Goal: Information Seeking & Learning: Check status

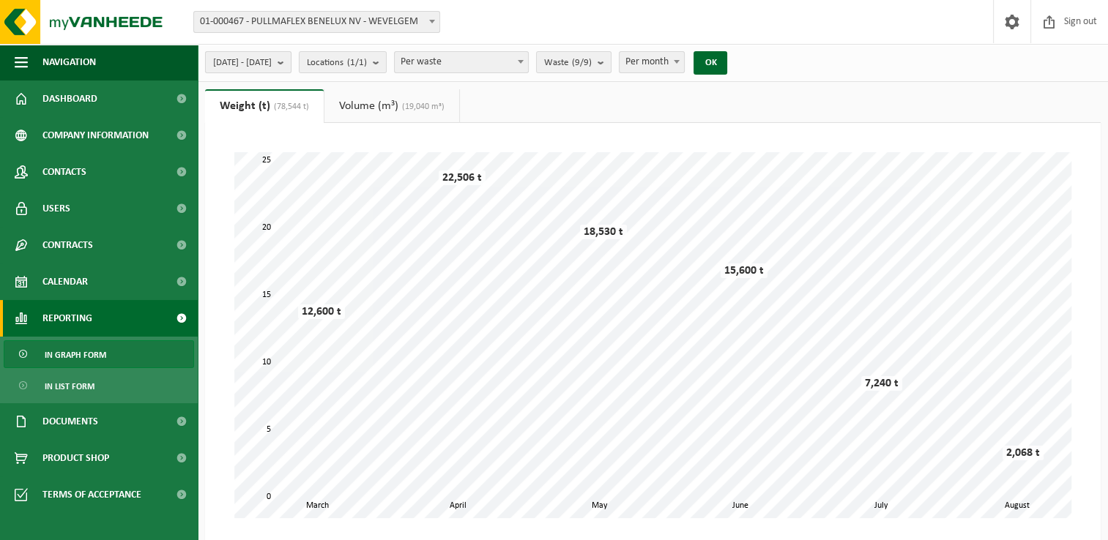
click at [291, 64] on b "submit" at bounding box center [284, 62] width 13 height 21
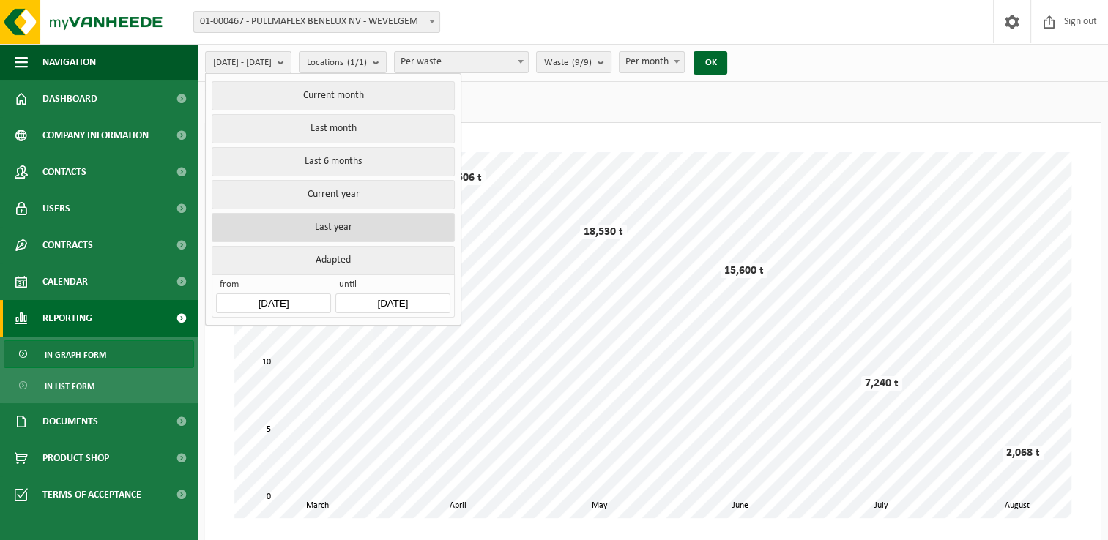
click at [328, 221] on button "Last year" at bounding box center [333, 227] width 242 height 29
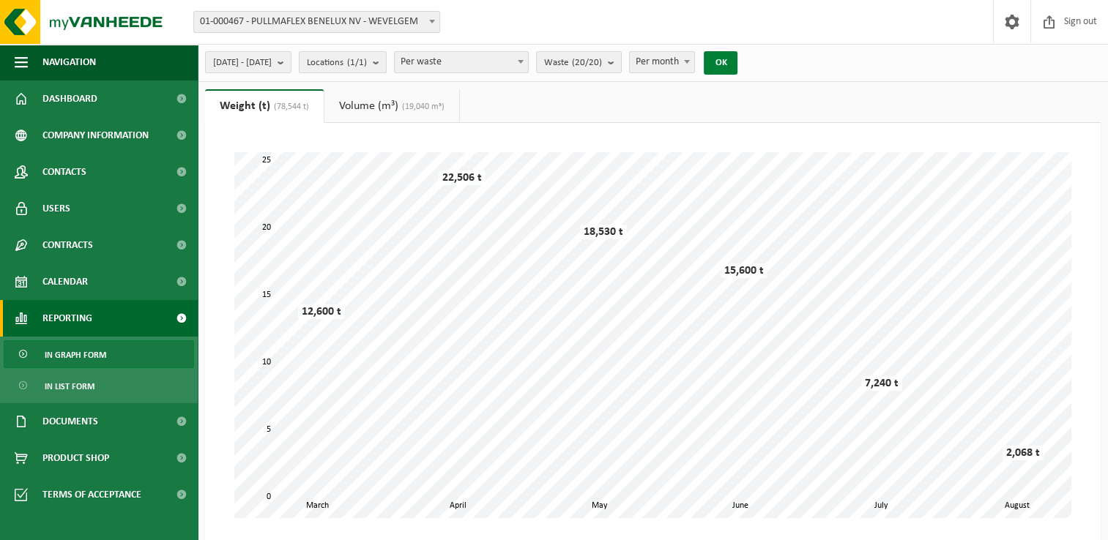
click at [737, 66] on button "OK" at bounding box center [721, 62] width 34 height 23
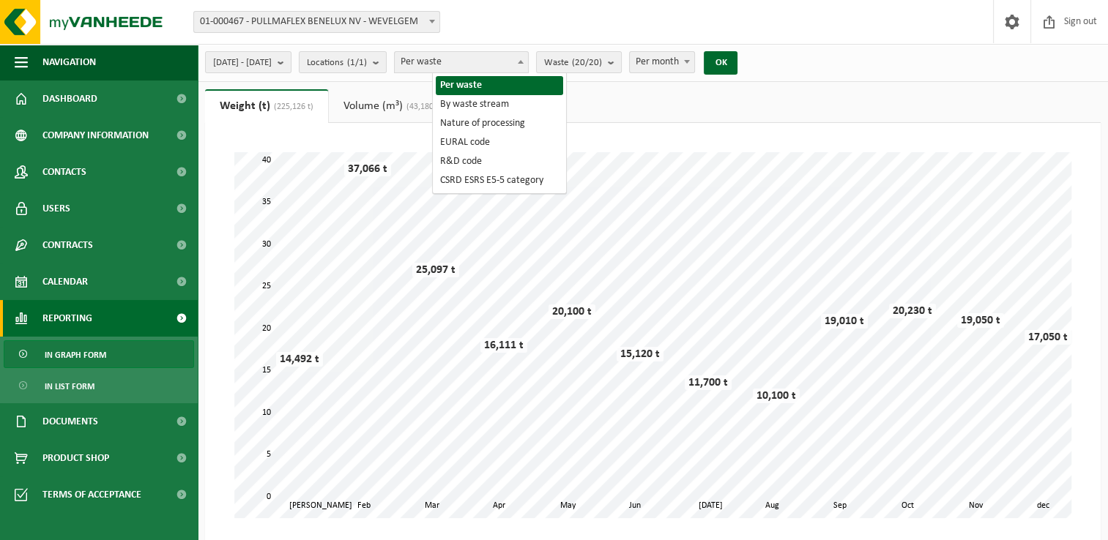
click at [524, 63] on b at bounding box center [521, 62] width 6 height 4
click at [639, 104] on ul "Weight (t) (225,126 t) Volume (m³) (43,180 m³)" at bounding box center [653, 106] width 896 height 34
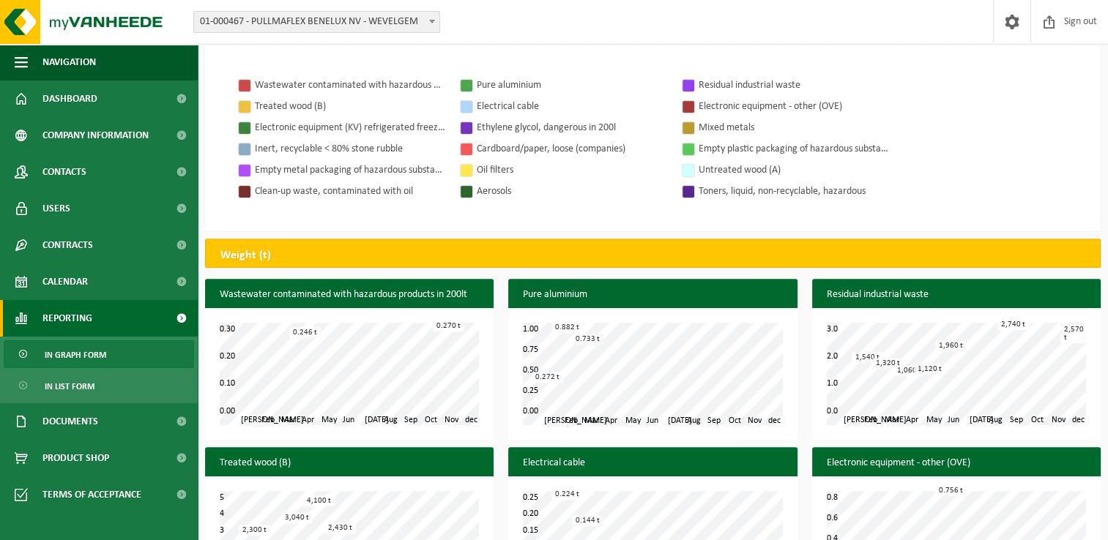
scroll to position [439, 0]
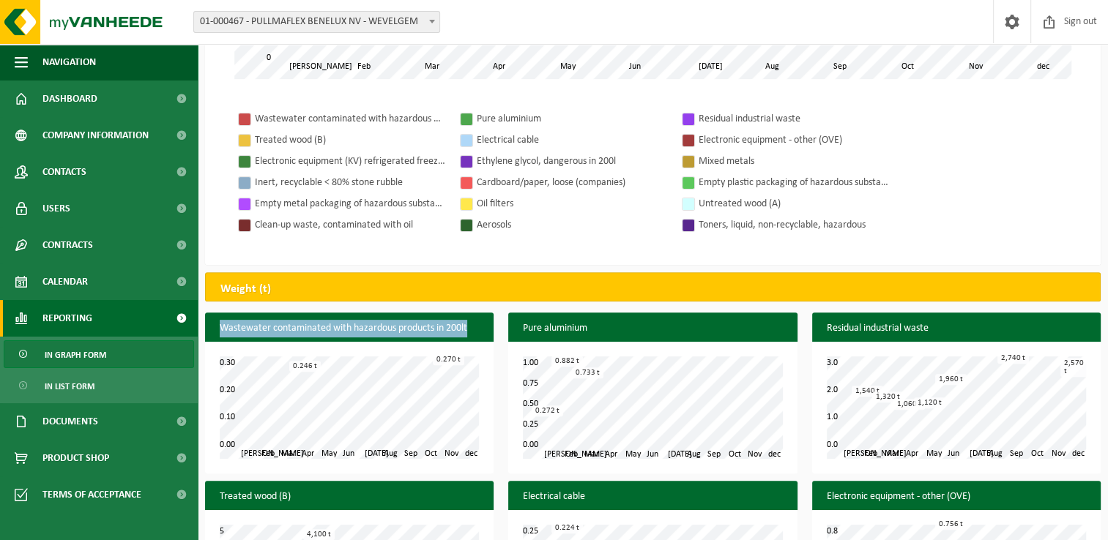
drag, startPoint x: 470, startPoint y: 327, endPoint x: 220, endPoint y: 330, distance: 250.5
click at [220, 330] on h3 "Wastewater contaminated with hazardous products in 200lt" at bounding box center [349, 329] width 289 height 32
copy h3 "Wastewater contaminated with hazardous products in 200lt"
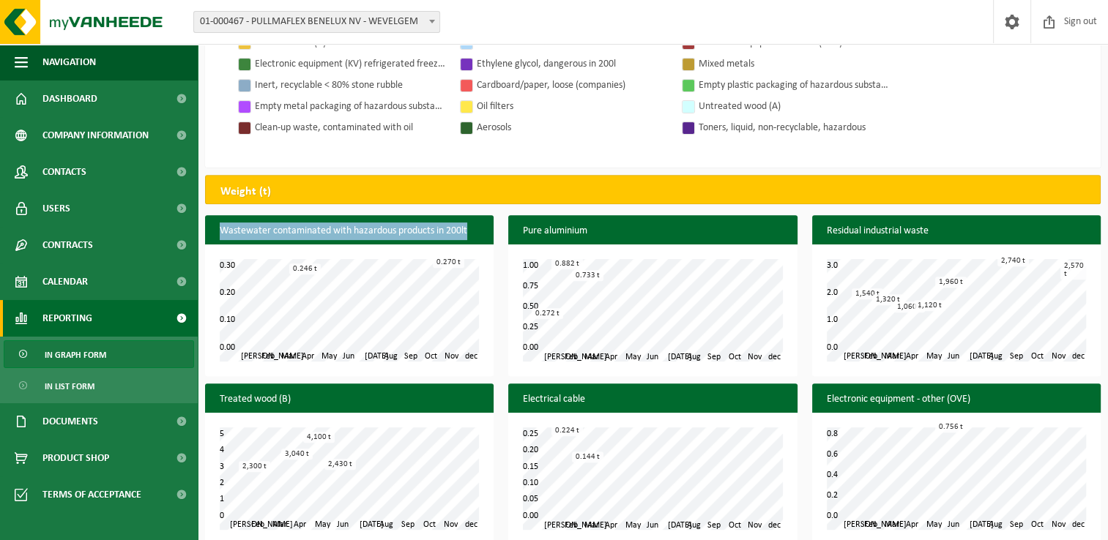
scroll to position [586, 0]
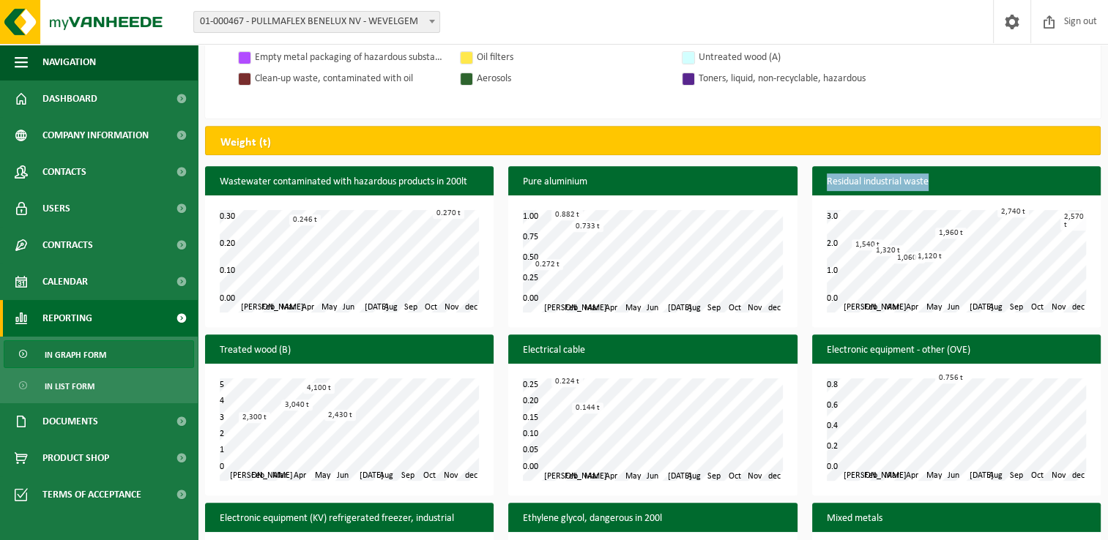
drag, startPoint x: 933, startPoint y: 180, endPoint x: 821, endPoint y: 183, distance: 112.1
click at [821, 183] on h3 "Residual industrial waste" at bounding box center [956, 182] width 289 height 32
copy h3 "Residual industrial waste"
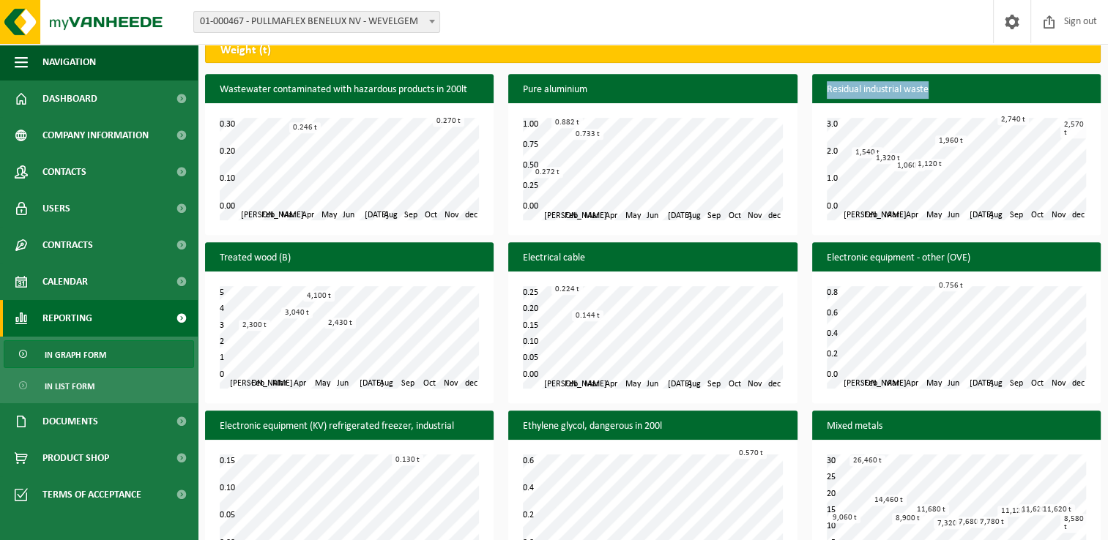
scroll to position [732, 0]
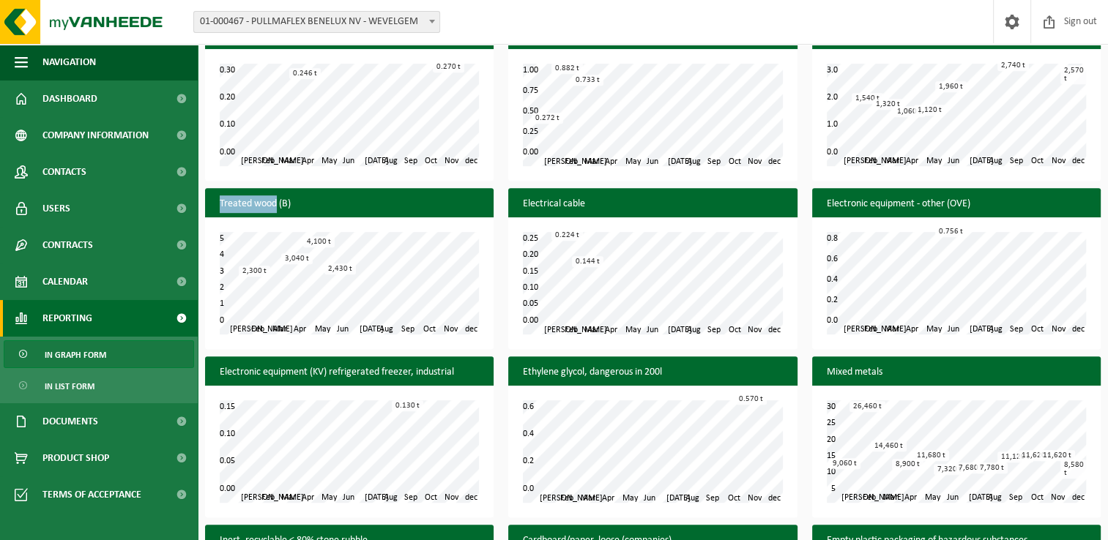
drag, startPoint x: 275, startPoint y: 203, endPoint x: 218, endPoint y: 201, distance: 56.4
click at [218, 201] on h3 "Treated wood (B)" at bounding box center [349, 204] width 289 height 32
copy h3 "Treated wood"
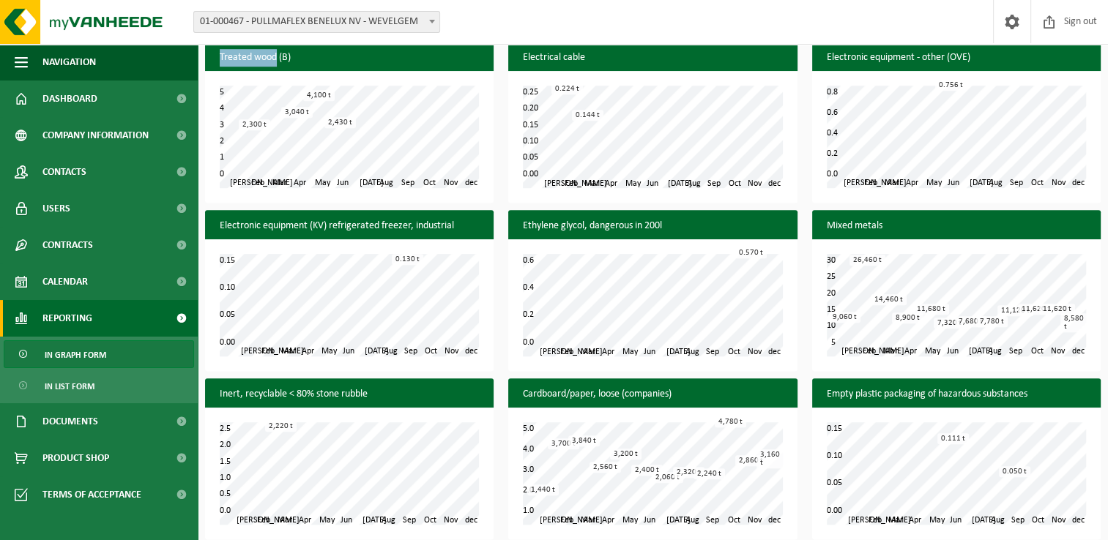
scroll to position [952, 0]
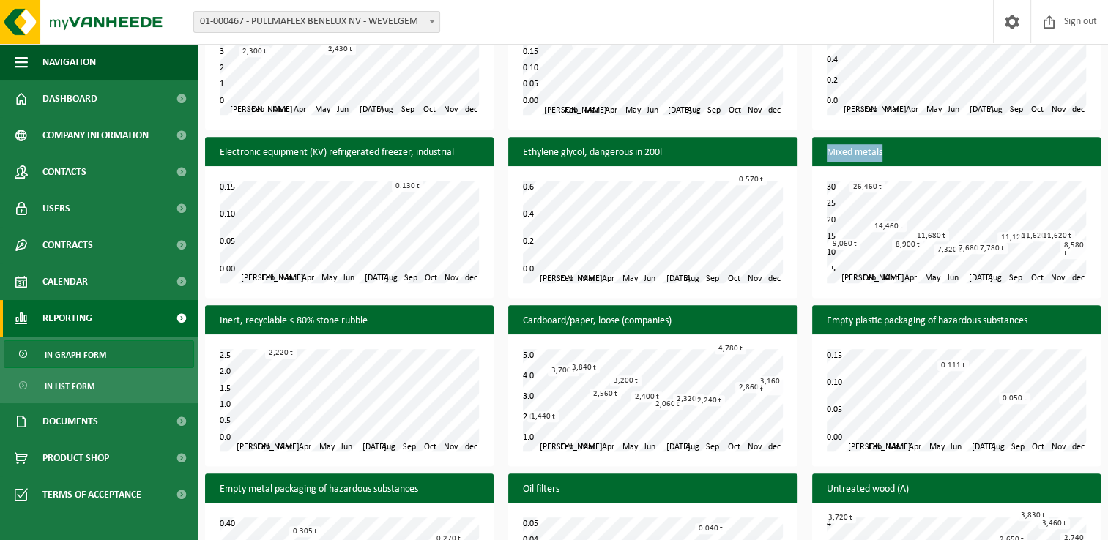
drag, startPoint x: 885, startPoint y: 152, endPoint x: 821, endPoint y: 157, distance: 64.0
click at [821, 157] on h3 "Mixed metals" at bounding box center [956, 153] width 289 height 32
copy h3 "Mixed metals"
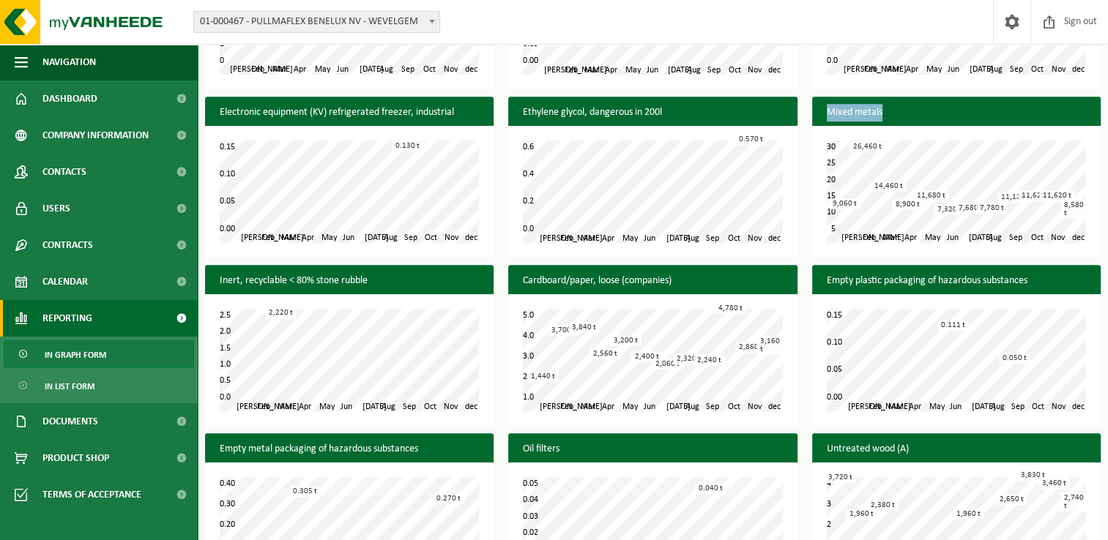
scroll to position [1025, 0]
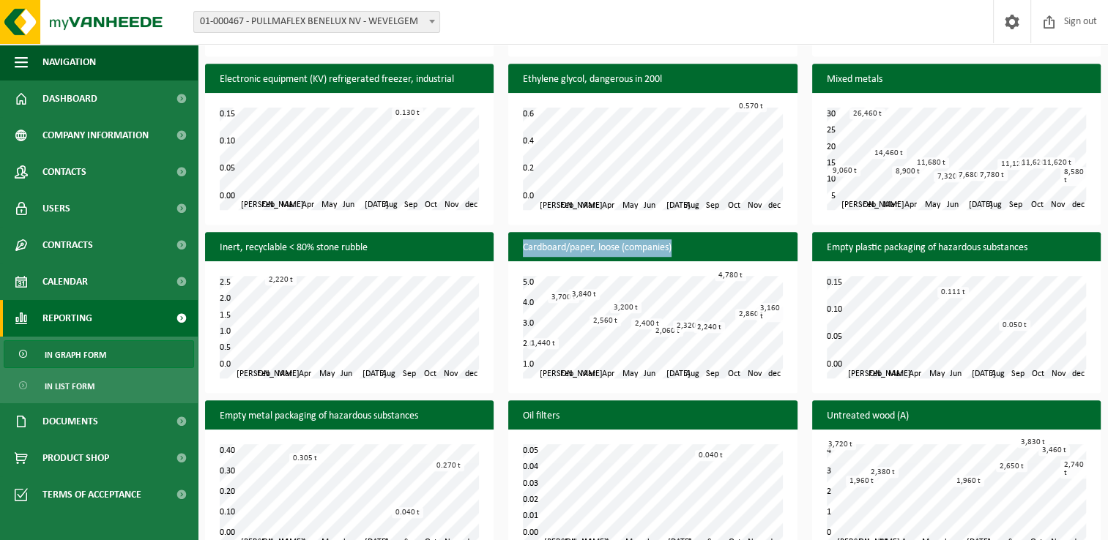
drag, startPoint x: 676, startPoint y: 248, endPoint x: 523, endPoint y: 248, distance: 153.0
click at [523, 248] on h3 "Cardboard/paper, loose (companies)" at bounding box center [652, 248] width 289 height 32
copy h3 "Cardboard/paper, loose (companies)"
drag, startPoint x: 1041, startPoint y: 251, endPoint x: 1011, endPoint y: 250, distance: 30.1
click at [1011, 250] on h3 "Empty plastic packaging of hazardous substances" at bounding box center [956, 248] width 289 height 32
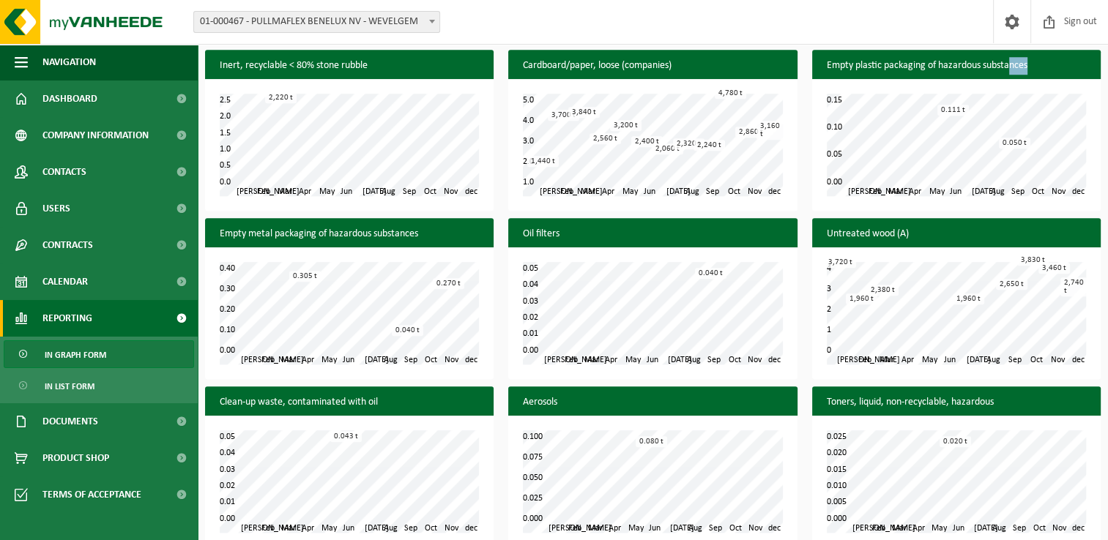
scroll to position [1228, 0]
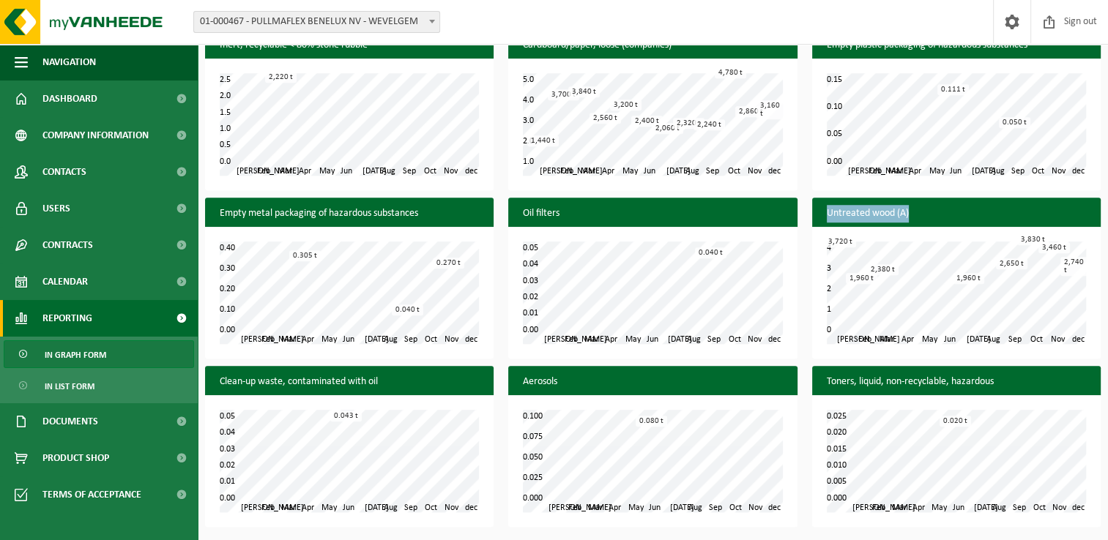
drag, startPoint x: 908, startPoint y: 213, endPoint x: 822, endPoint y: 214, distance: 85.7
click at [822, 214] on h3 "Untreated wood (A)" at bounding box center [956, 214] width 289 height 32
copy h3 "Untreated wood (A)"
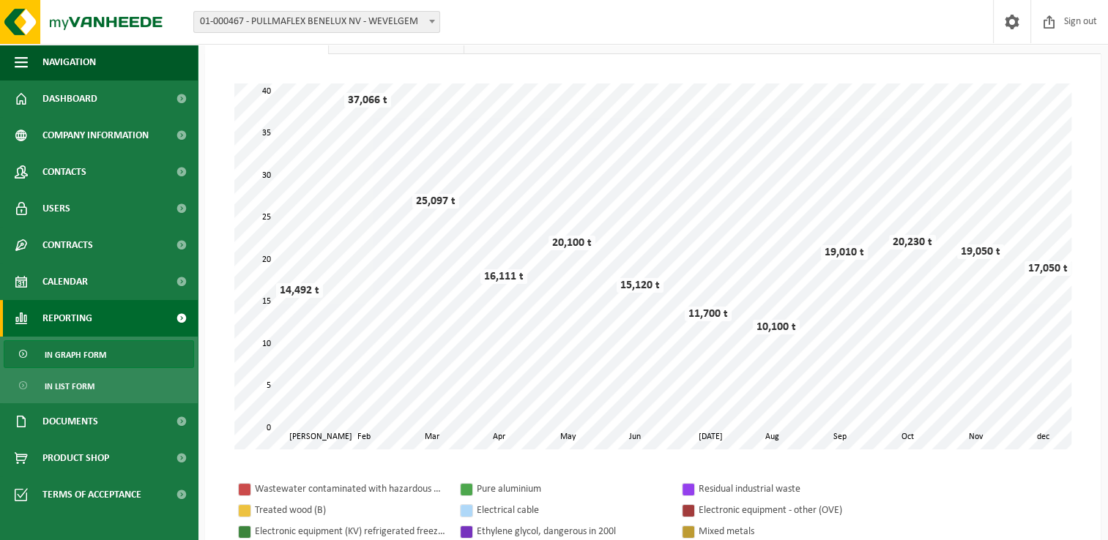
scroll to position [0, 0]
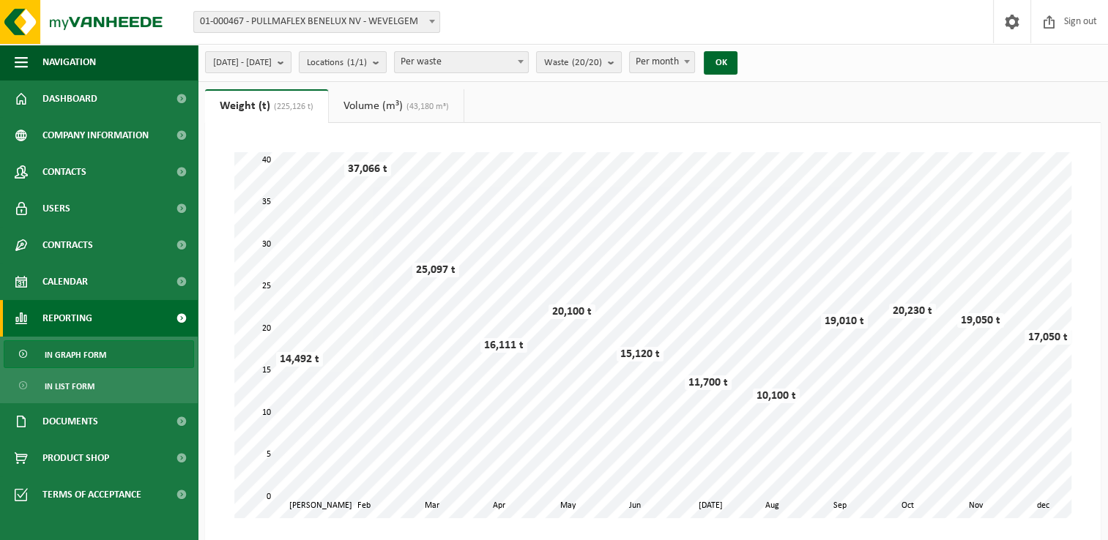
click at [397, 105] on font "Volume (m³)" at bounding box center [372, 106] width 59 height 12
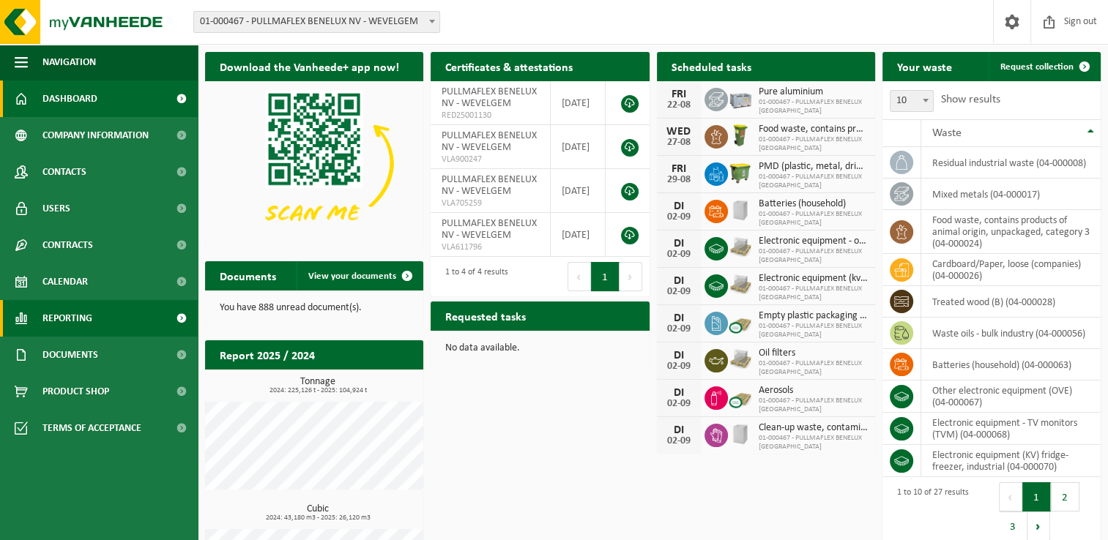
click at [64, 312] on span "Reporting" at bounding box center [67, 318] width 50 height 37
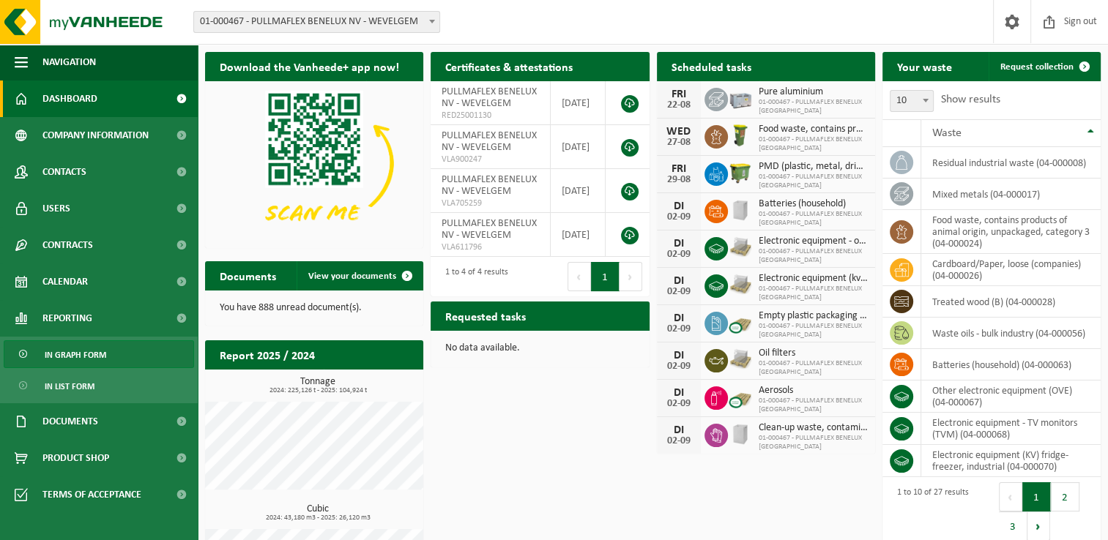
click at [67, 348] on span "In graph form" at bounding box center [76, 355] width 62 height 28
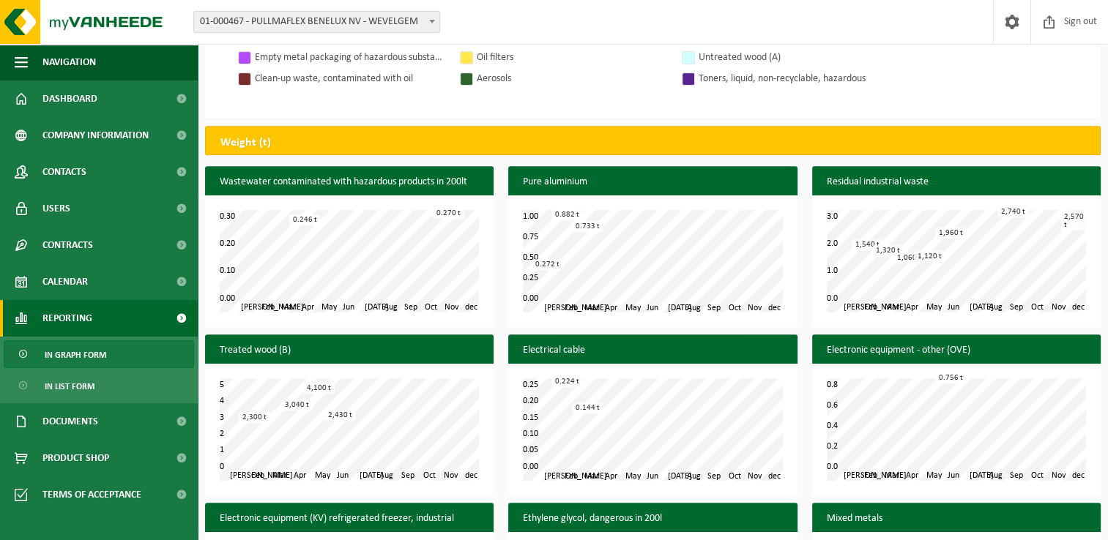
scroll to position [513, 0]
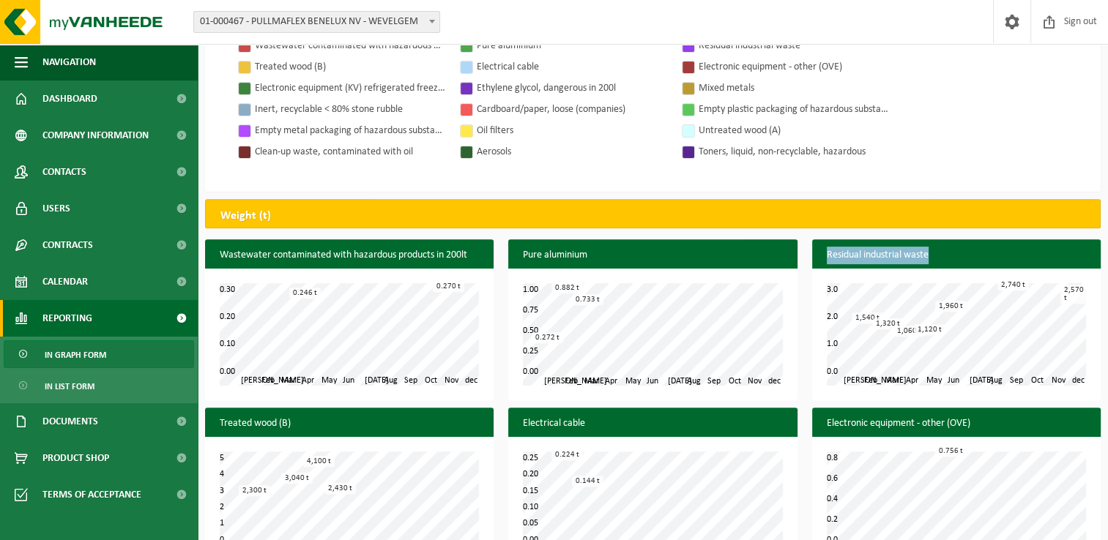
drag, startPoint x: 930, startPoint y: 256, endPoint x: 823, endPoint y: 258, distance: 107.0
click at [823, 258] on h3 "Residual industrial waste" at bounding box center [956, 255] width 289 height 32
copy h3 "Residual industrial waste"
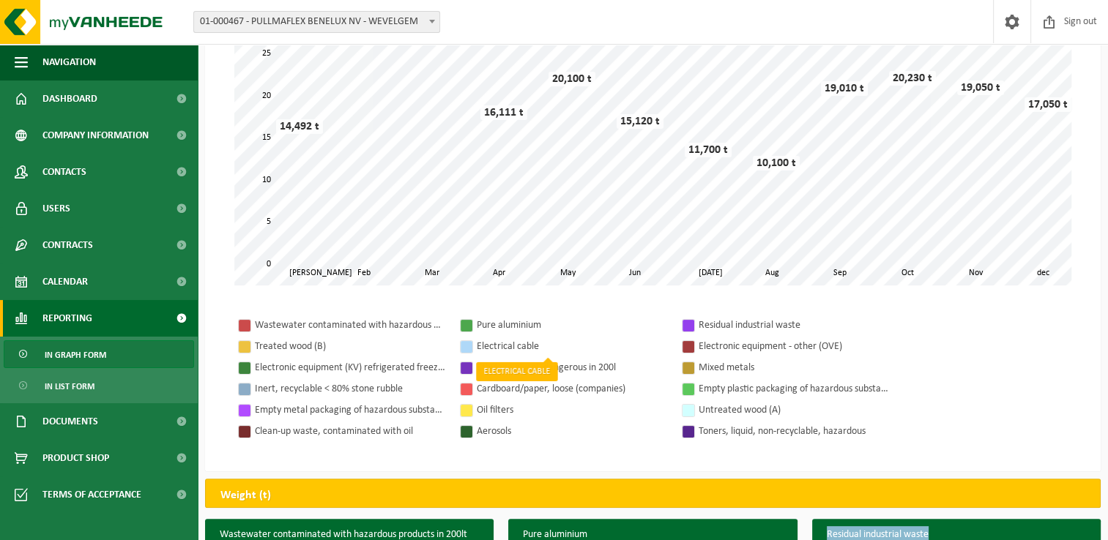
scroll to position [220, 0]
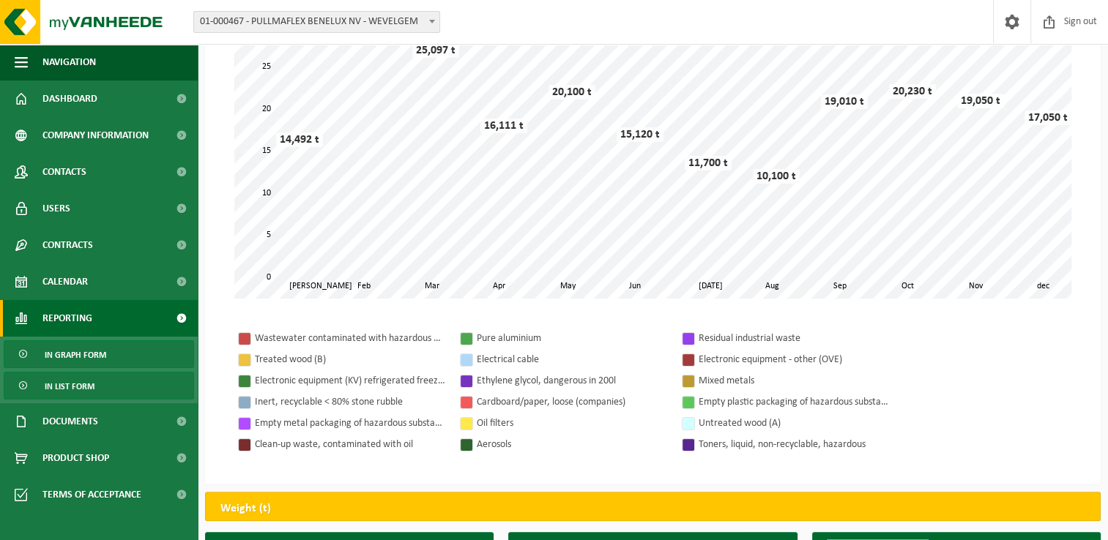
click at [75, 384] on span "In list form" at bounding box center [70, 387] width 50 height 28
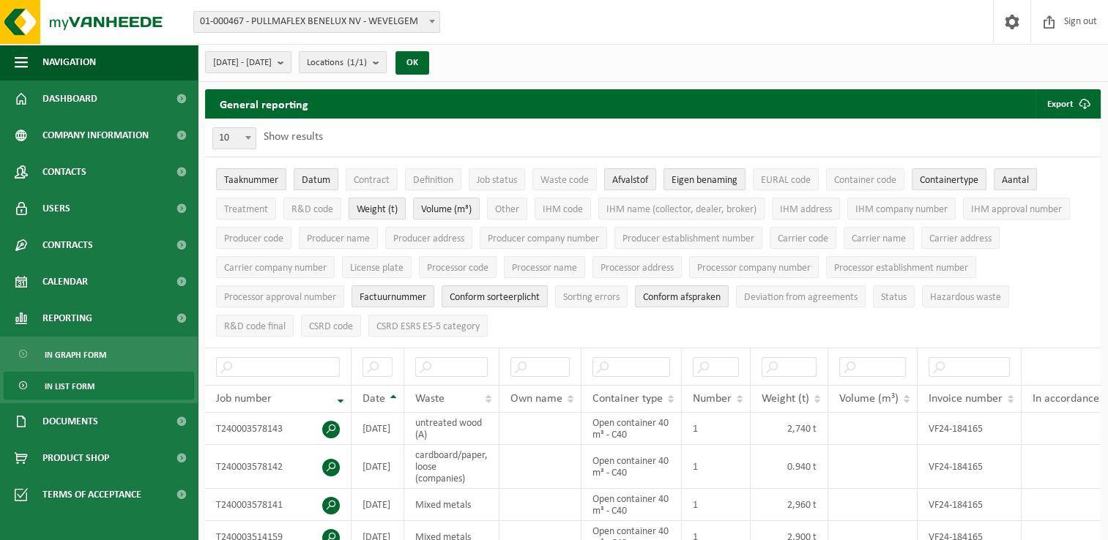
click at [371, 209] on span "Weight (t)" at bounding box center [377, 209] width 41 height 11
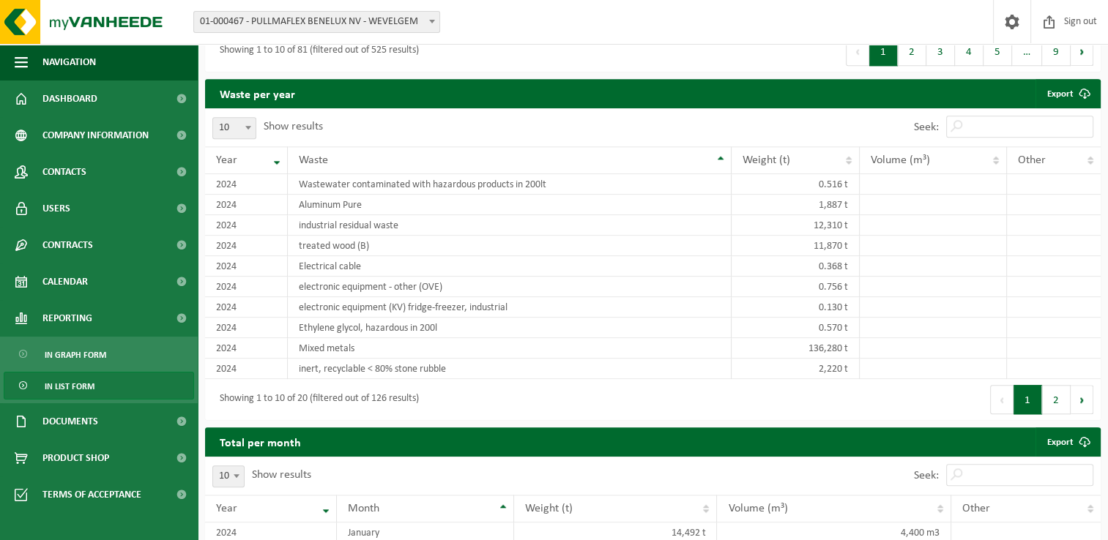
scroll to position [1318, 0]
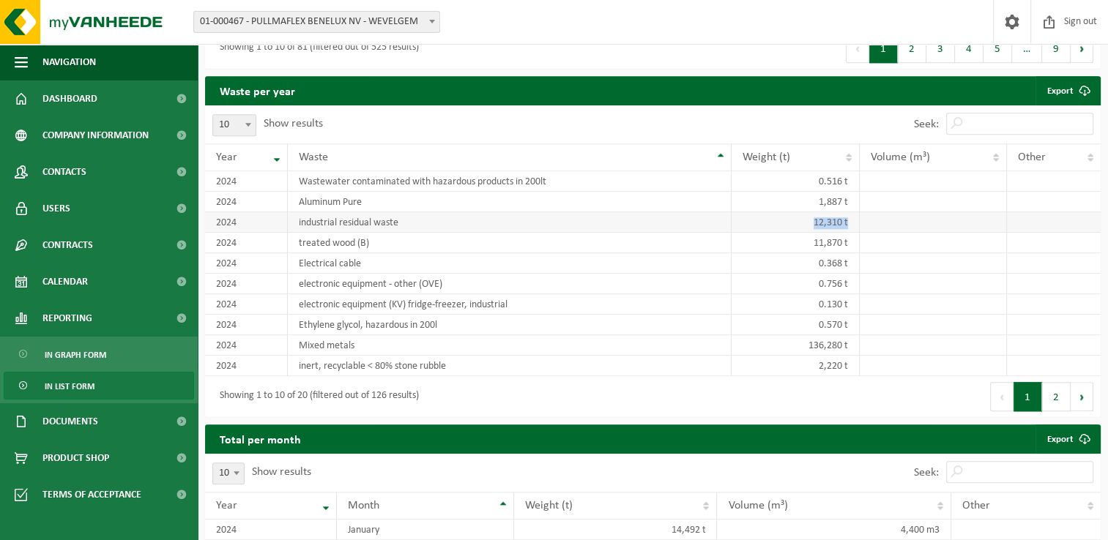
drag, startPoint x: 850, startPoint y: 228, endPoint x: 806, endPoint y: 226, distance: 44.7
click at [806, 226] on td "12,310 t" at bounding box center [795, 222] width 127 height 21
copy td "12,310 t"
drag, startPoint x: 297, startPoint y: 245, endPoint x: 358, endPoint y: 248, distance: 61.6
click at [358, 248] on td "treated wood (B)" at bounding box center [510, 243] width 444 height 21
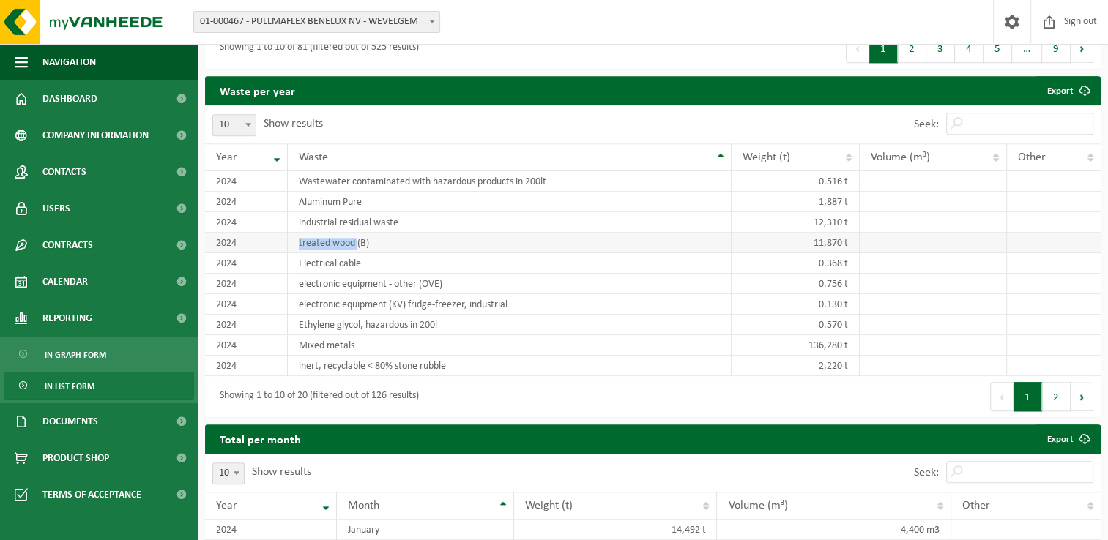
copy td "treated wood"
drag, startPoint x: 852, startPoint y: 246, endPoint x: 806, endPoint y: 245, distance: 46.1
click at [806, 245] on td "11,870 t" at bounding box center [795, 243] width 127 height 21
copy td "11,870 t"
drag, startPoint x: 356, startPoint y: 350, endPoint x: 297, endPoint y: 349, distance: 58.6
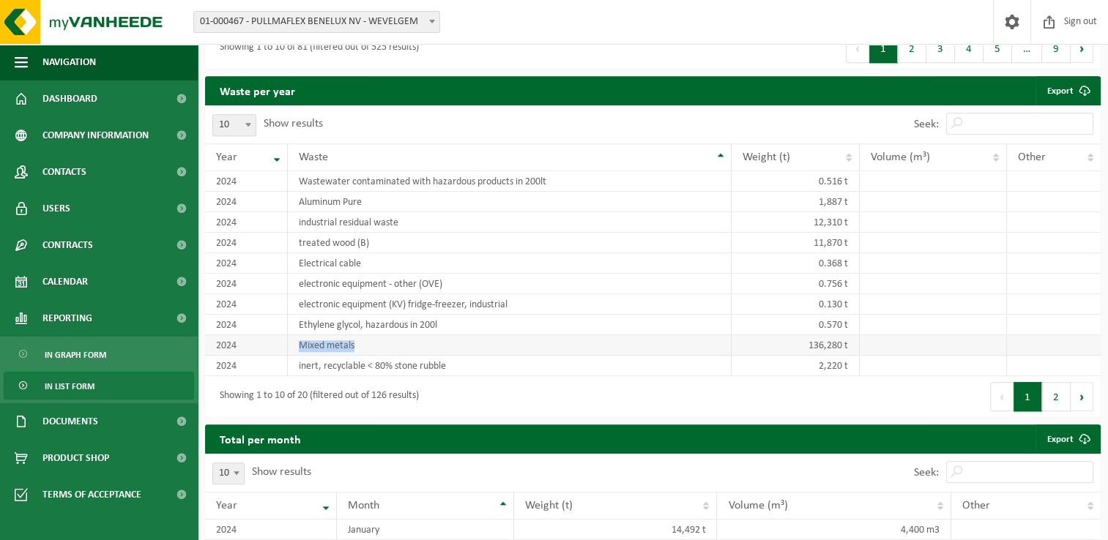
click at [297, 349] on td "Mixed metals" at bounding box center [510, 345] width 444 height 21
copy td "Mixed metals"
drag, startPoint x: 847, startPoint y: 349, endPoint x: 803, endPoint y: 349, distance: 43.2
click at [803, 349] on td "136,280 t" at bounding box center [795, 345] width 127 height 21
copy td "136,280 t"
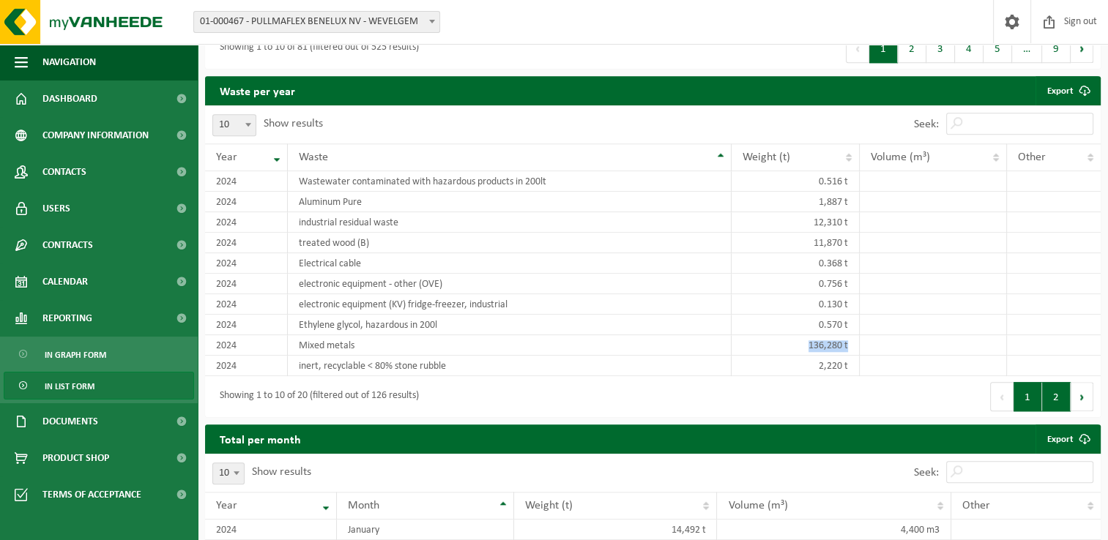
click at [1058, 392] on button "2" at bounding box center [1056, 396] width 29 height 29
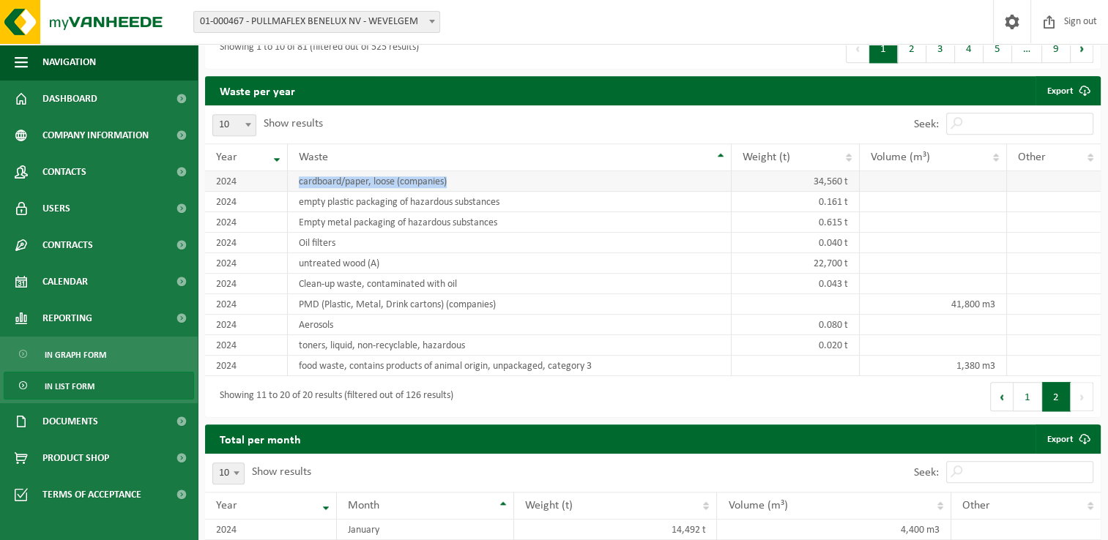
drag, startPoint x: 454, startPoint y: 189, endPoint x: 299, endPoint y: 185, distance: 155.3
click at [299, 185] on td "cardboard/paper, loose (companies)" at bounding box center [510, 181] width 444 height 21
copy td "cardboard/paper, loose (companies)"
drag, startPoint x: 849, startPoint y: 187, endPoint x: 812, endPoint y: 186, distance: 37.4
click at [812, 186] on td "34,560 t" at bounding box center [795, 181] width 127 height 21
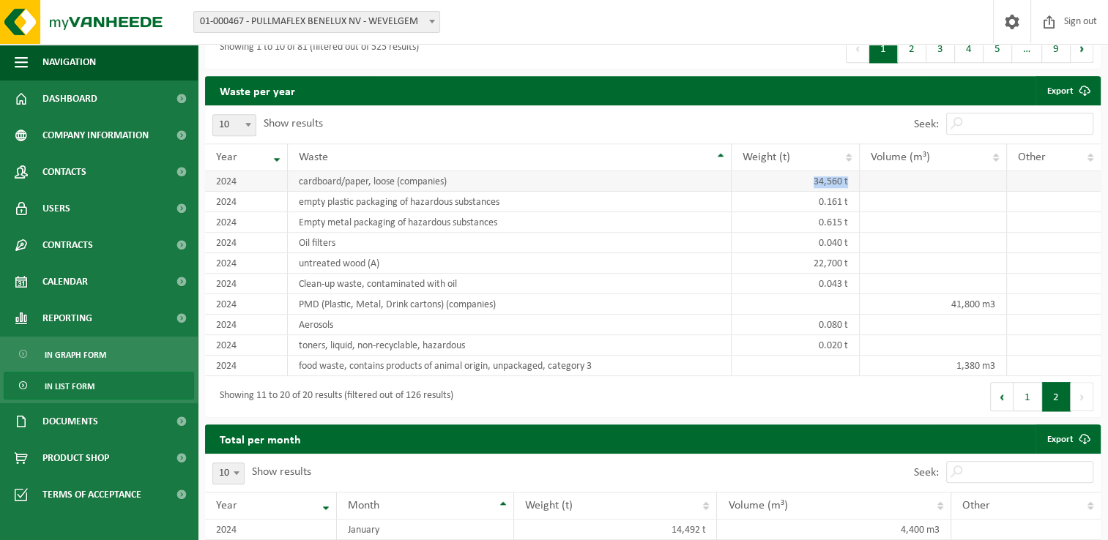
copy td "34,560 t"
drag, startPoint x: 365, startPoint y: 267, endPoint x: 298, endPoint y: 266, distance: 66.6
click at [298, 266] on td "untreated wood (A)" at bounding box center [510, 263] width 444 height 21
copy td "untreated wood"
drag, startPoint x: 851, startPoint y: 266, endPoint x: 809, endPoint y: 267, distance: 41.8
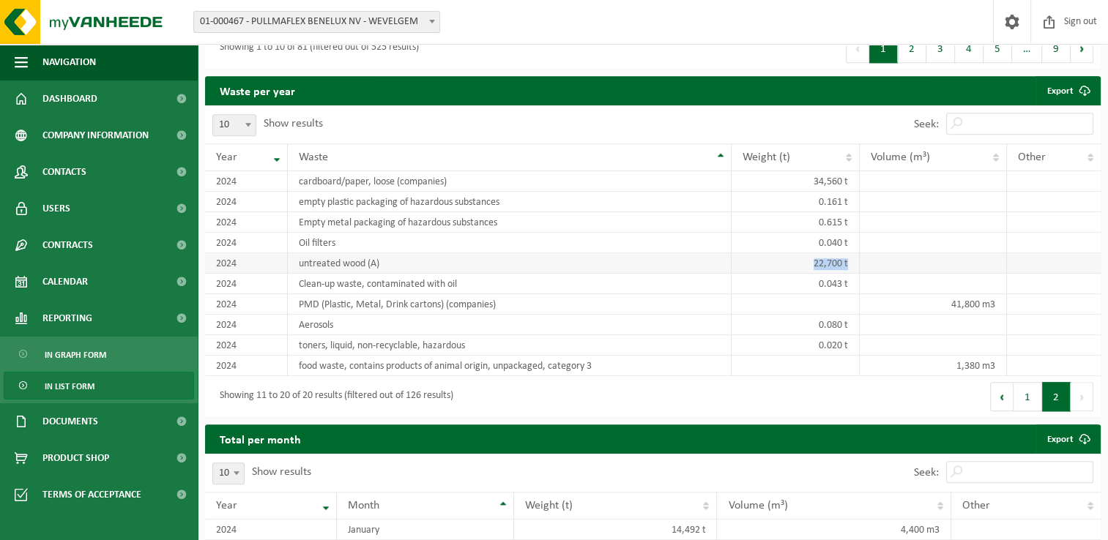
click at [809, 267] on td "22,700 t" at bounding box center [795, 263] width 127 height 21
copy td "22,700 t"
